Goal: Information Seeking & Learning: Learn about a topic

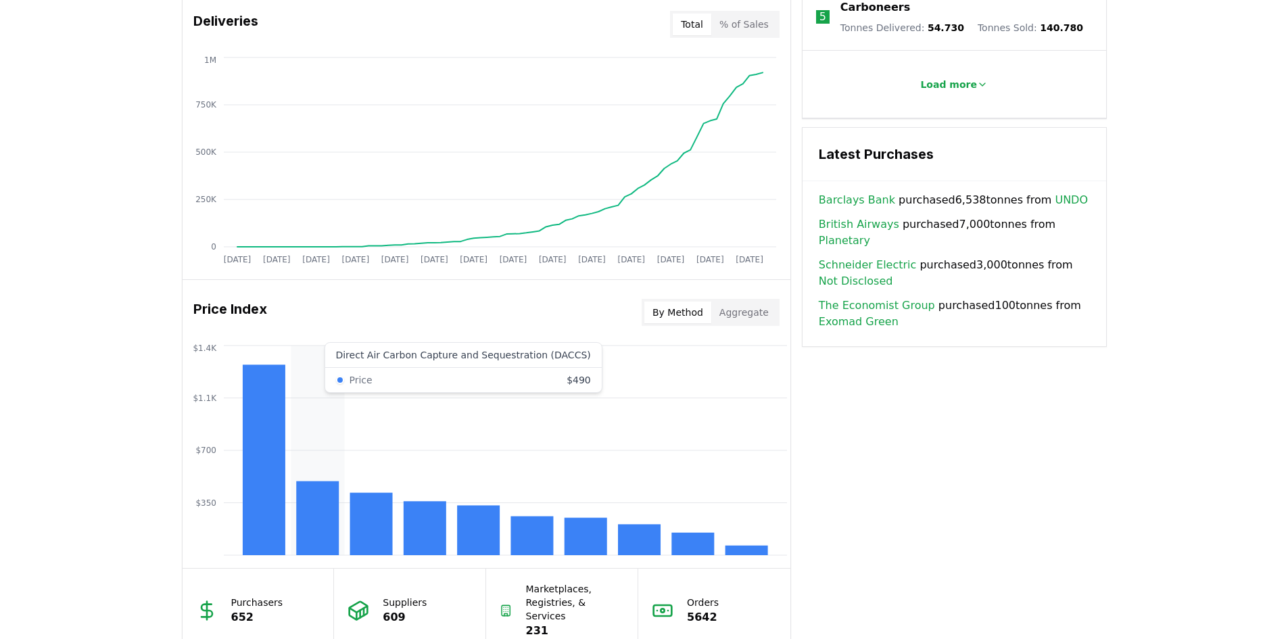
scroll to position [848, 0]
click at [372, 514] on rect at bounding box center [370, 523] width 43 height 62
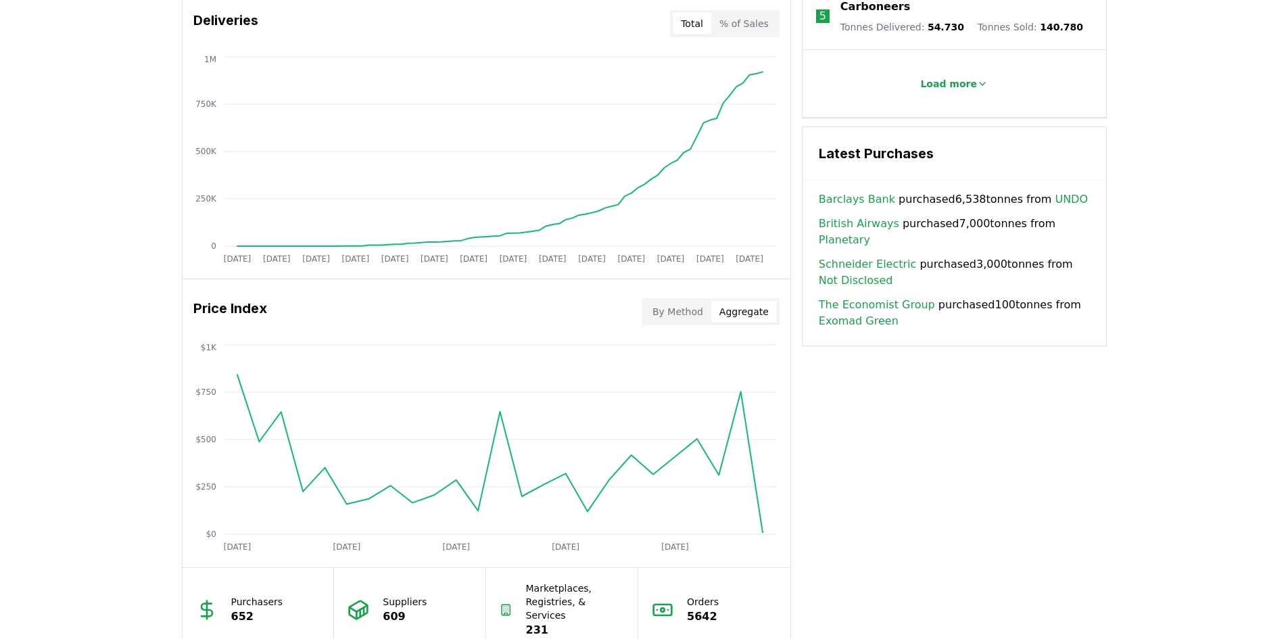
click at [743, 310] on button "Aggregate" at bounding box center [744, 312] width 66 height 22
click at [687, 306] on button "By Method" at bounding box center [677, 312] width 67 height 22
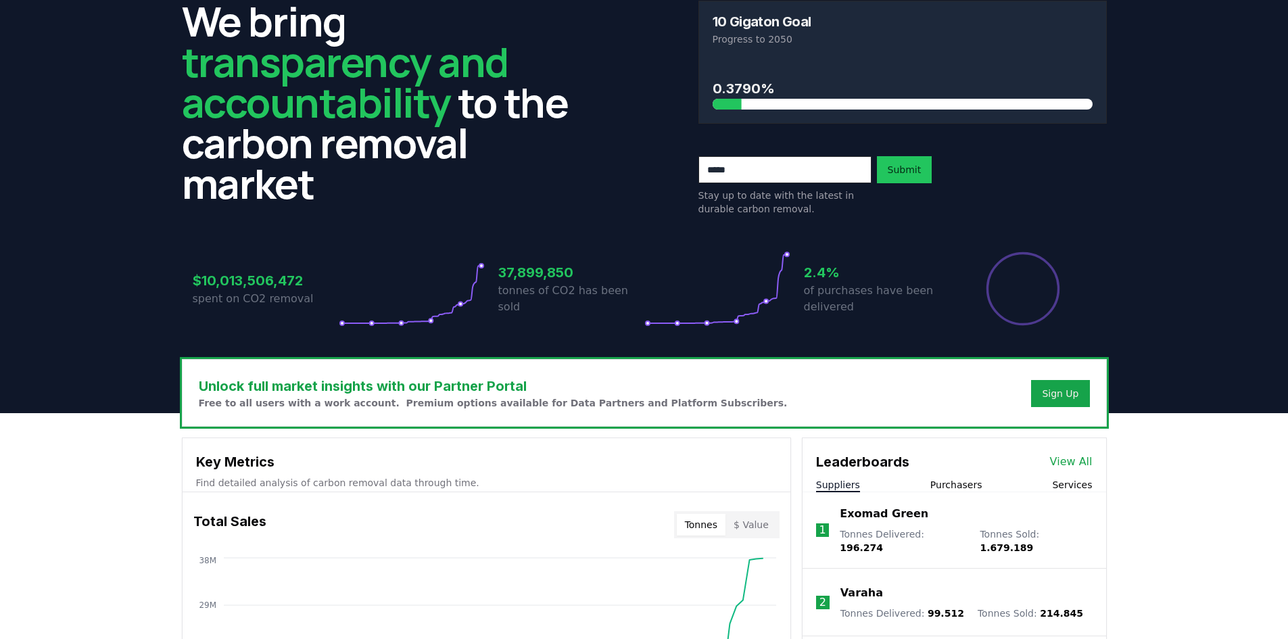
scroll to position [37, 0]
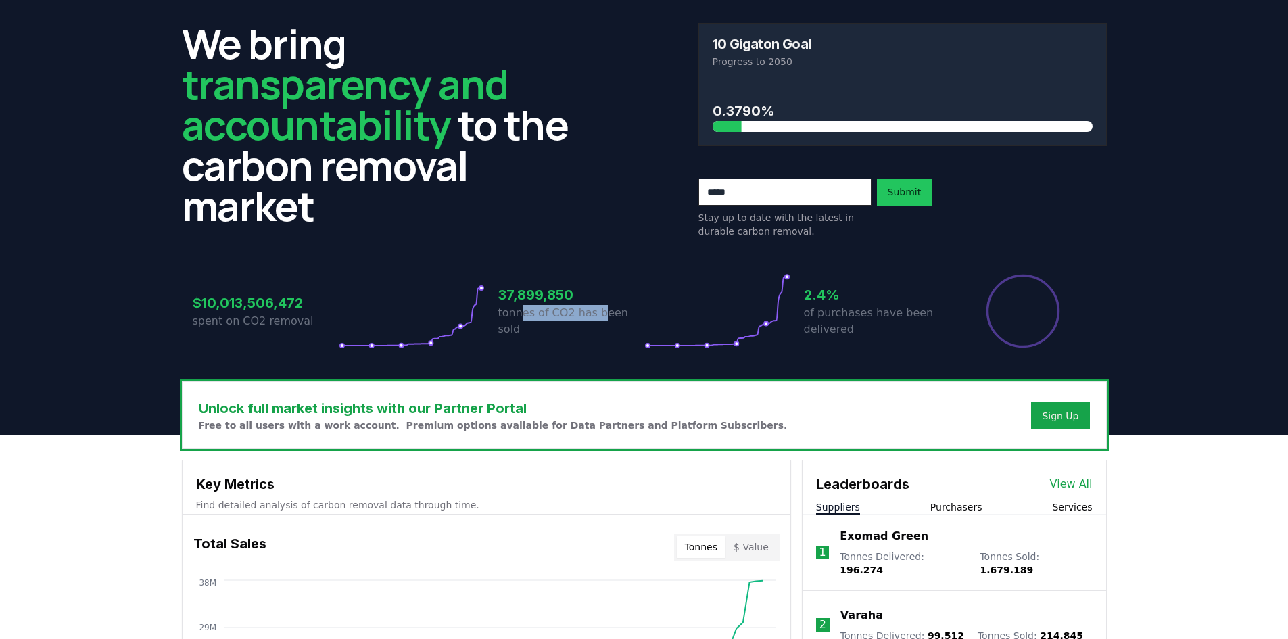
drag, startPoint x: 523, startPoint y: 326, endPoint x: 596, endPoint y: 324, distance: 73.7
click at [596, 324] on p "tonnes of CO2 has been sold" at bounding box center [571, 321] width 146 height 32
click at [631, 324] on p "tonnes of CO2 has been sold" at bounding box center [571, 321] width 146 height 32
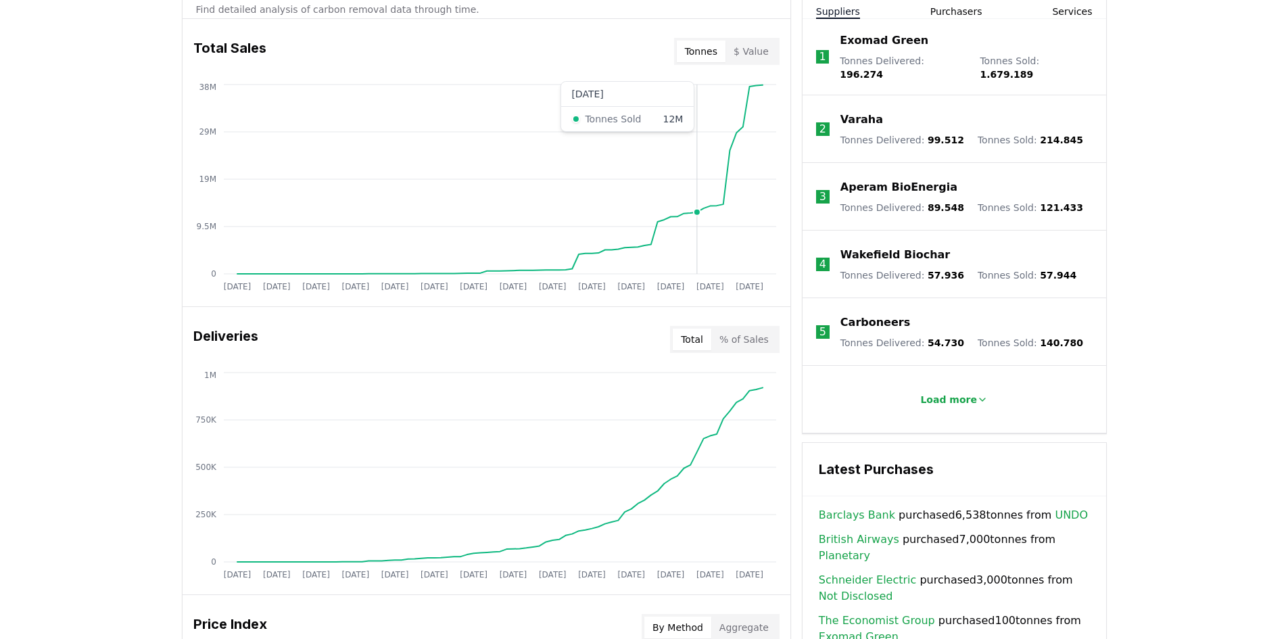
scroll to position [712, 0]
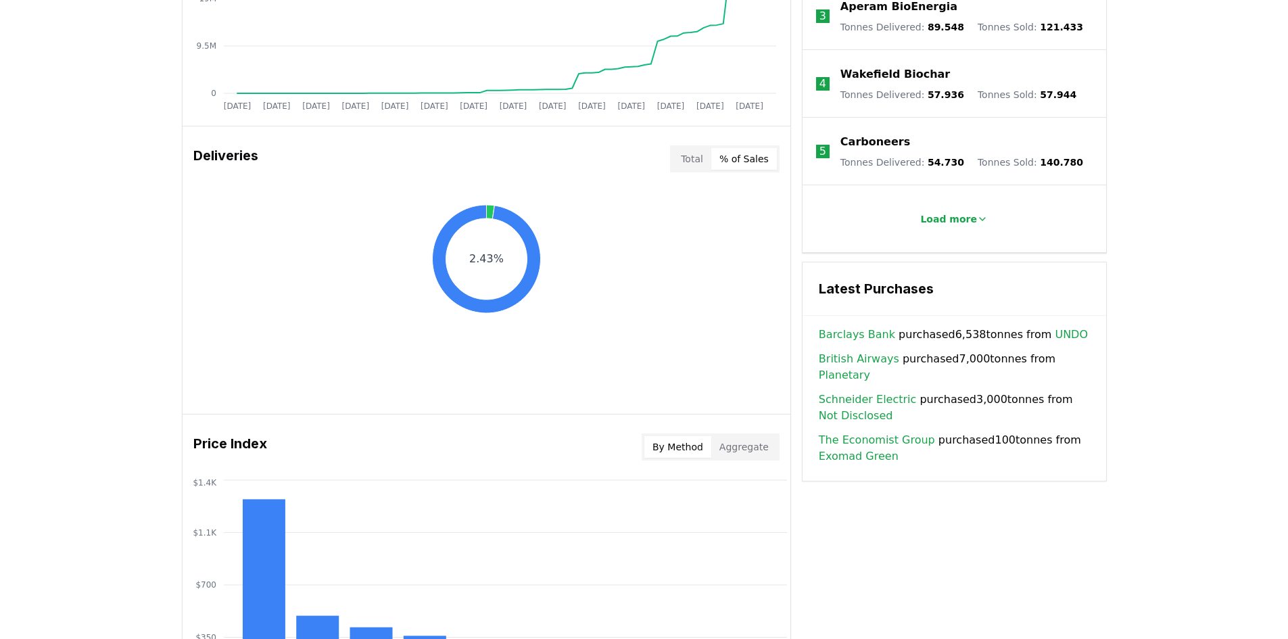
click at [752, 156] on button "% of Sales" at bounding box center [744, 159] width 66 height 22
click at [698, 160] on button "Total" at bounding box center [692, 159] width 39 height 22
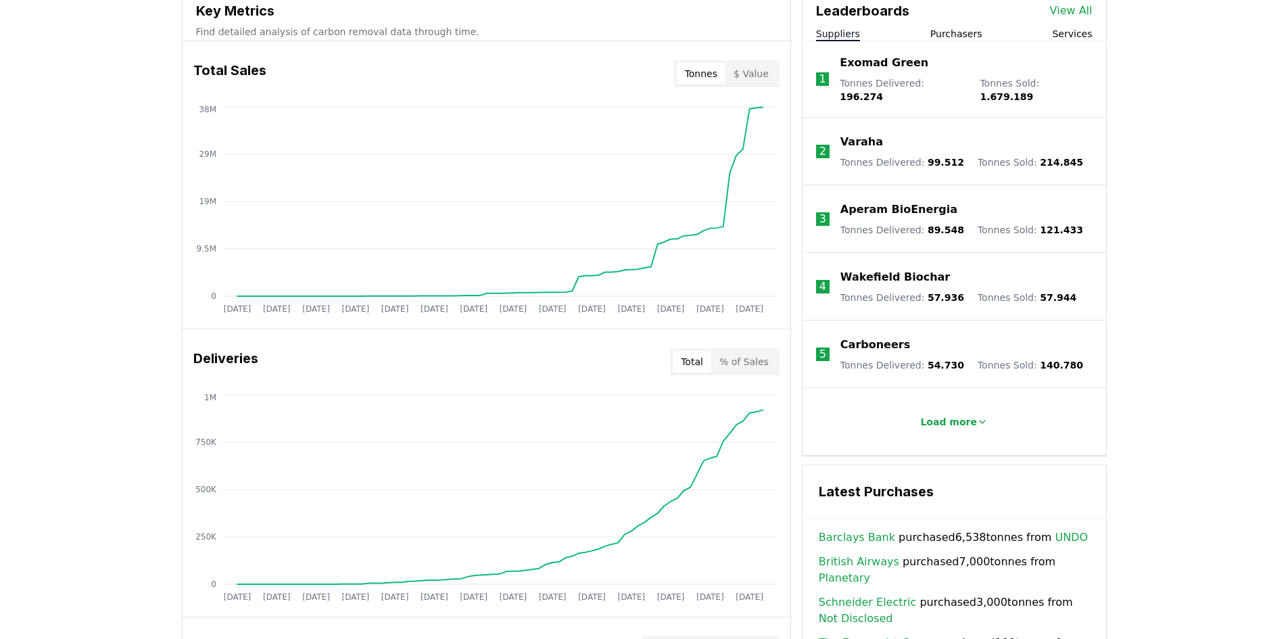
scroll to position [0, 0]
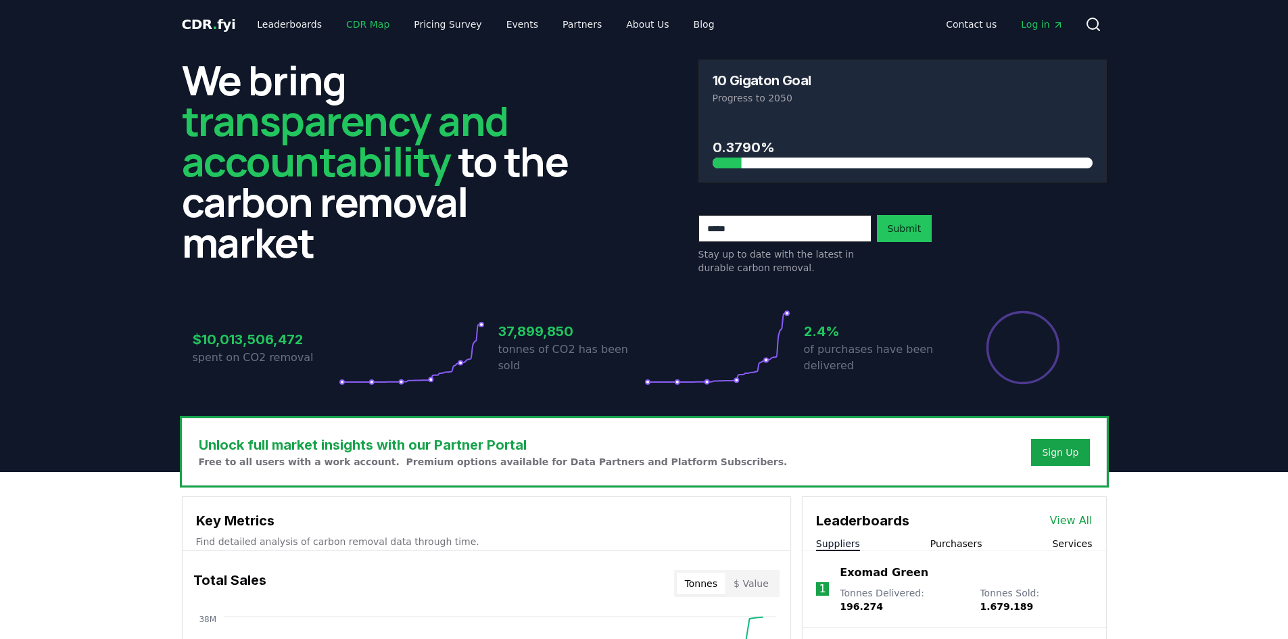
click at [341, 23] on link "CDR Map" at bounding box center [367, 24] width 65 height 24
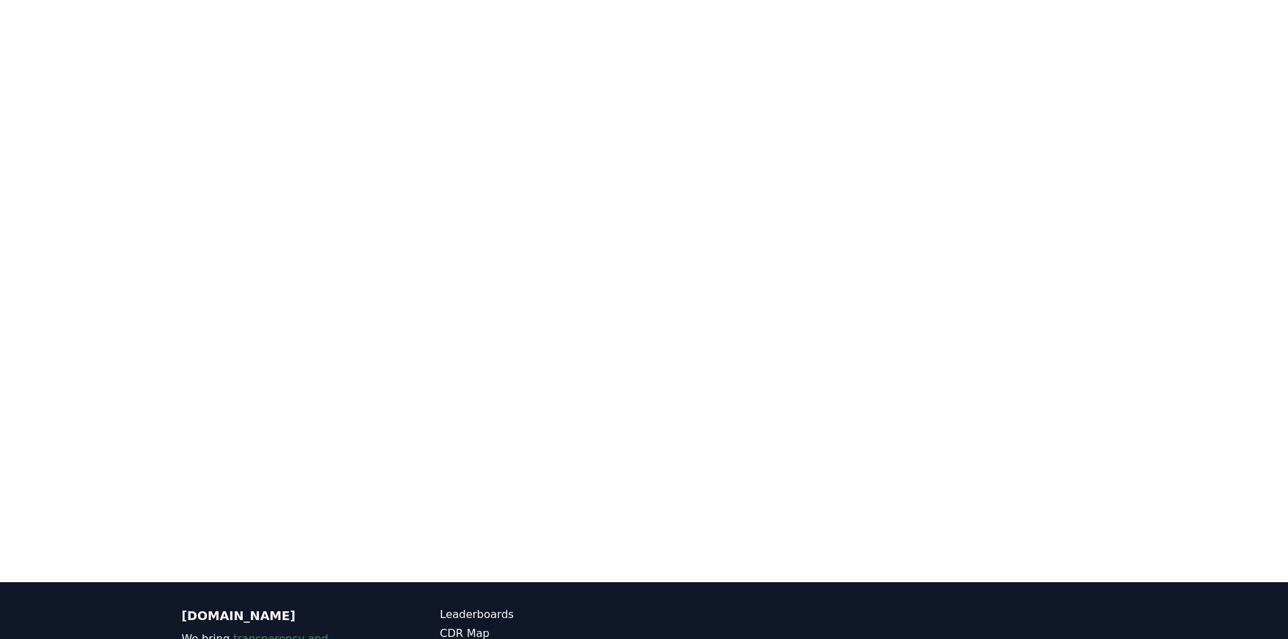
scroll to position [406, 0]
